Goal: Task Accomplishment & Management: Use online tool/utility

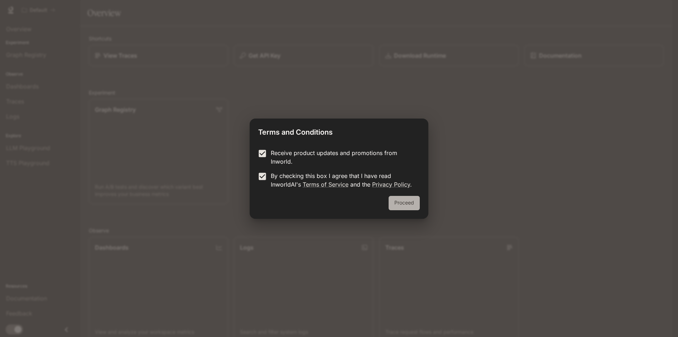
click at [394, 204] on button "Proceed" at bounding box center [404, 203] width 31 height 14
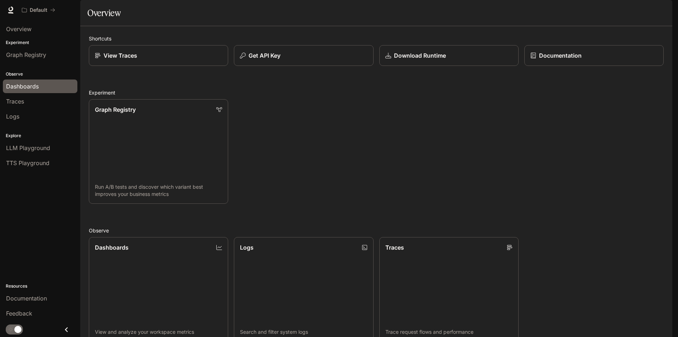
click at [29, 84] on span "Dashboards" at bounding box center [22, 86] width 33 height 9
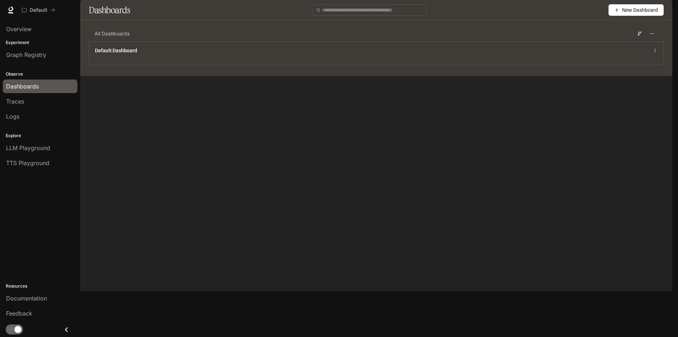
click at [650, 16] on button "New Dashboard" at bounding box center [636, 9] width 55 height 11
click at [634, 44] on div "Create dashboard" at bounding box center [628, 46] width 59 height 8
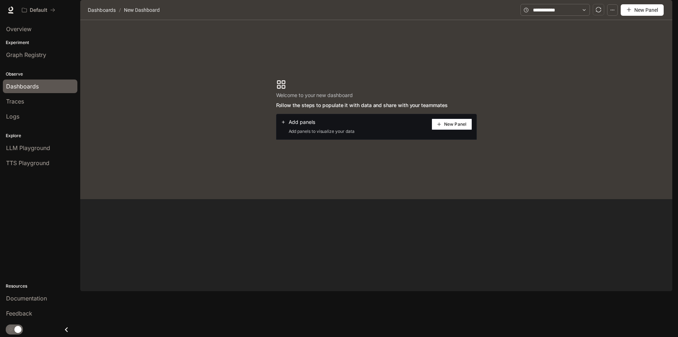
click at [452, 126] on span "New Panel" at bounding box center [455, 125] width 22 height 4
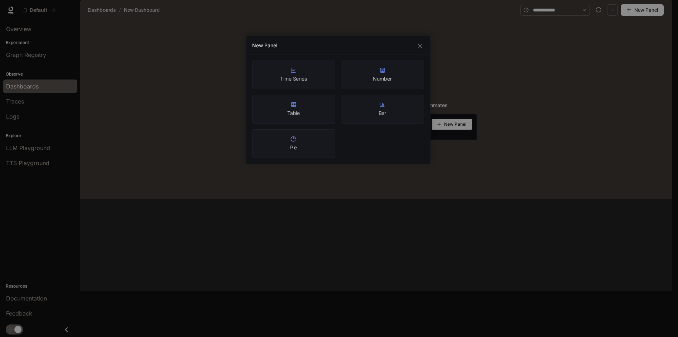
click at [428, 48] on div "New Panel" at bounding box center [339, 45] width 184 height 19
click at [426, 48] on div "New Panel" at bounding box center [339, 45] width 184 height 19
click at [425, 48] on div "New Panel" at bounding box center [339, 45] width 184 height 19
click at [423, 47] on icon "close" at bounding box center [421, 46] width 6 height 6
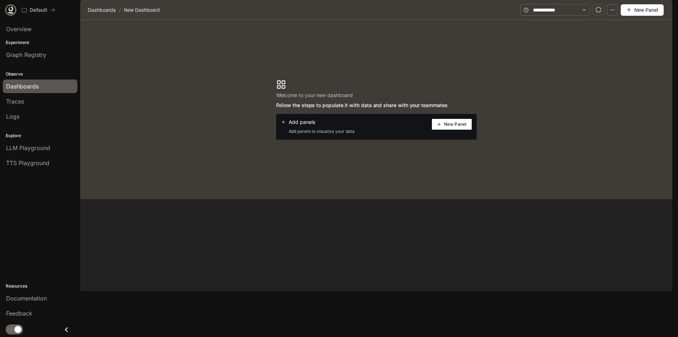
click at [10, 14] on link at bounding box center [11, 10] width 10 height 10
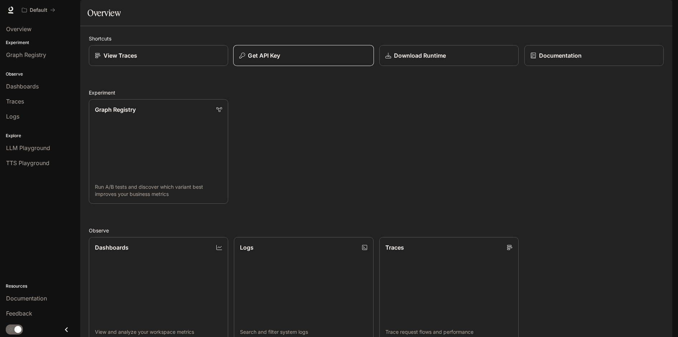
click at [313, 66] on button "Get API Key" at bounding box center [303, 55] width 141 height 21
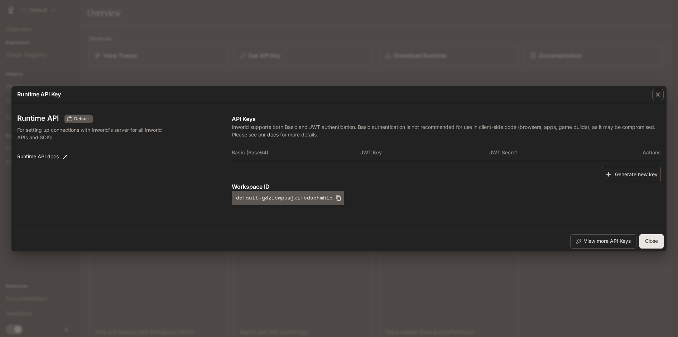
drag, startPoint x: 377, startPoint y: 62, endPoint x: 428, endPoint y: 62, distance: 51.3
click at [422, 62] on div "Runtime API Key Runtime API Default For setting up connections with Inworld's s…" at bounding box center [339, 168] width 678 height 337
